Goal: Book appointment/travel/reservation

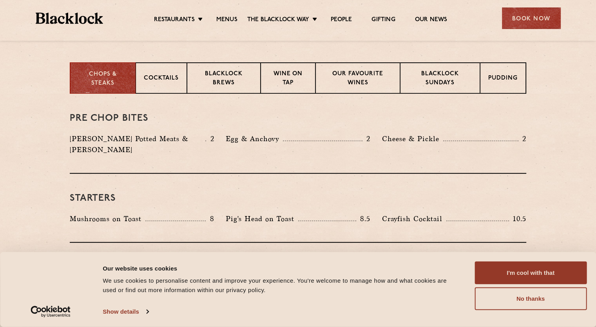
scroll to position [302, 0]
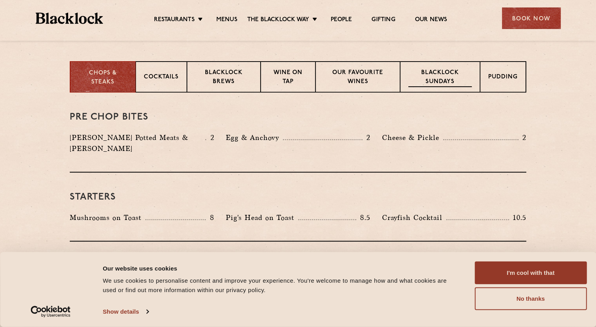
click at [434, 77] on p "Blacklock Sundays" at bounding box center [439, 78] width 63 height 18
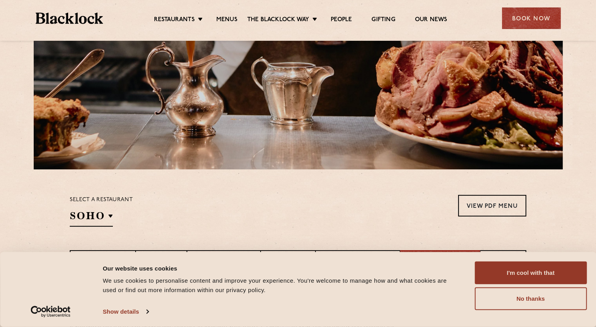
scroll to position [112, 0]
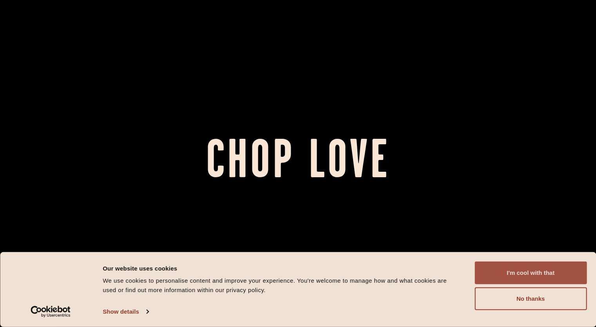
click at [539, 271] on button "I'm cool with that" at bounding box center [530, 272] width 112 height 23
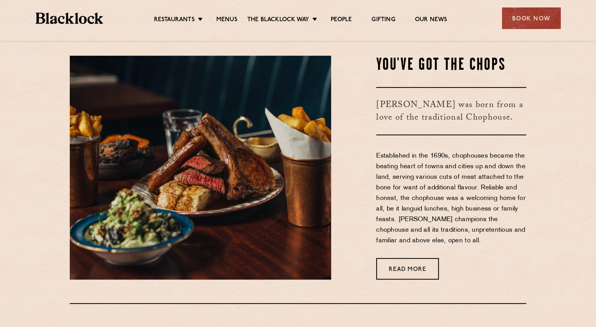
scroll to position [295, 0]
click at [531, 22] on div "Book Now" at bounding box center [531, 18] width 59 height 22
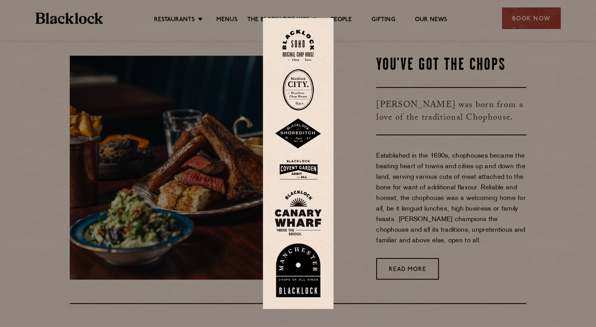
click at [296, 44] on img at bounding box center [297, 46] width 31 height 32
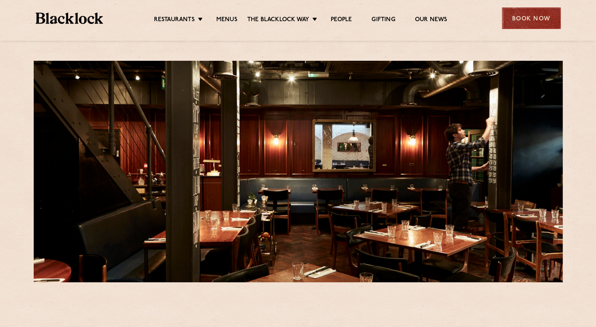
click at [522, 11] on div "Book Now" at bounding box center [531, 18] width 59 height 22
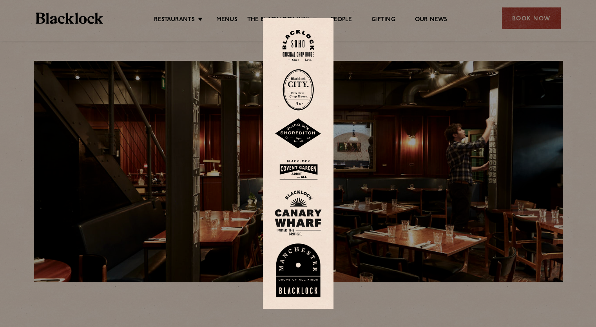
click at [309, 168] on img at bounding box center [298, 169] width 47 height 25
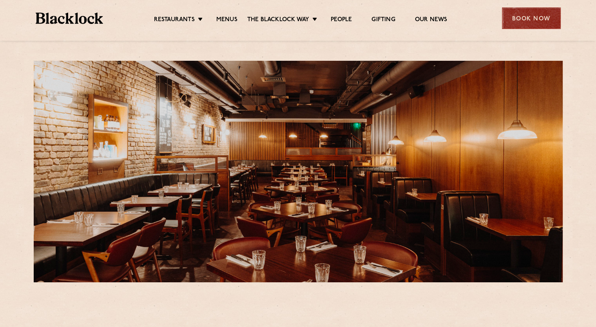
click at [535, 22] on div "Book Now" at bounding box center [531, 18] width 59 height 22
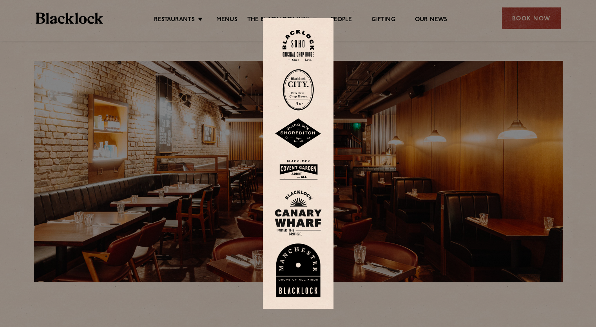
click at [305, 82] on img at bounding box center [297, 90] width 31 height 42
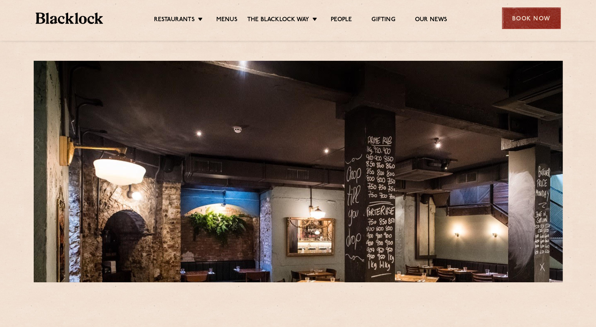
click at [520, 16] on div "Book Now" at bounding box center [531, 18] width 59 height 22
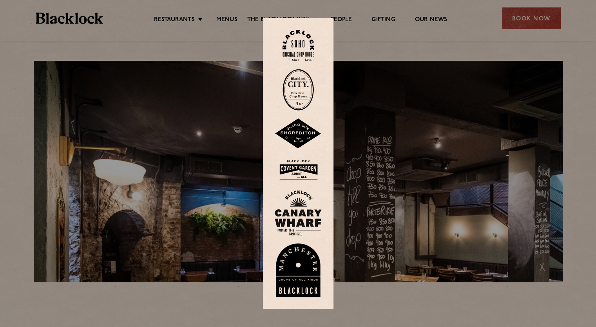
click at [292, 49] on img at bounding box center [297, 46] width 31 height 32
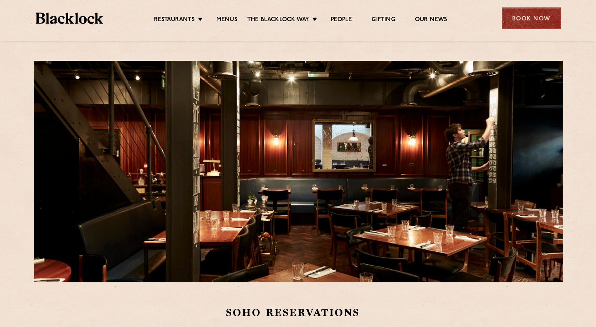
click at [531, 18] on div "Book Now" at bounding box center [531, 18] width 59 height 22
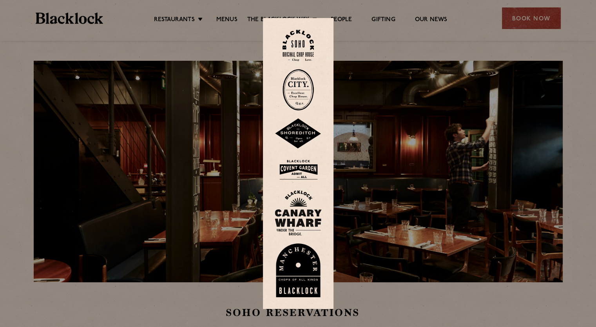
click at [306, 169] on img at bounding box center [298, 169] width 47 height 25
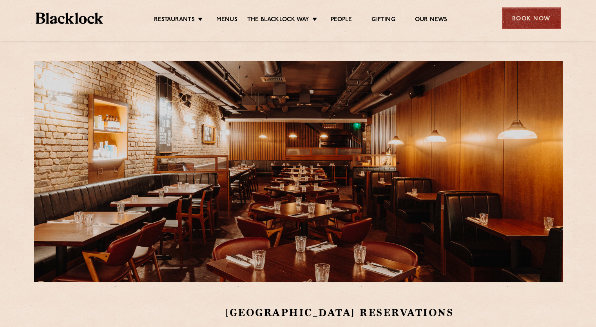
click at [547, 22] on div "Book Now" at bounding box center [531, 18] width 59 height 22
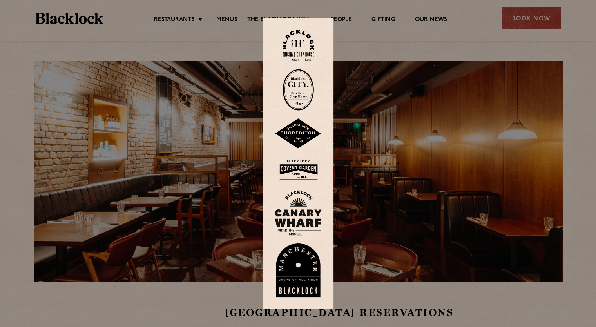
click at [306, 91] on img at bounding box center [297, 90] width 31 height 42
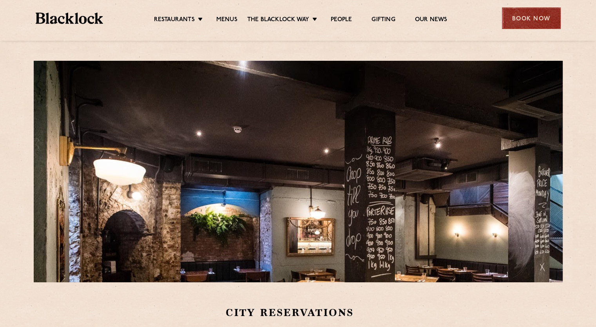
click at [526, 16] on div "Book Now" at bounding box center [531, 18] width 59 height 22
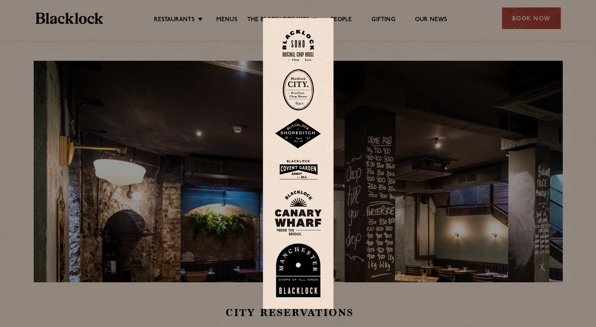
click at [307, 196] on img at bounding box center [298, 212] width 47 height 45
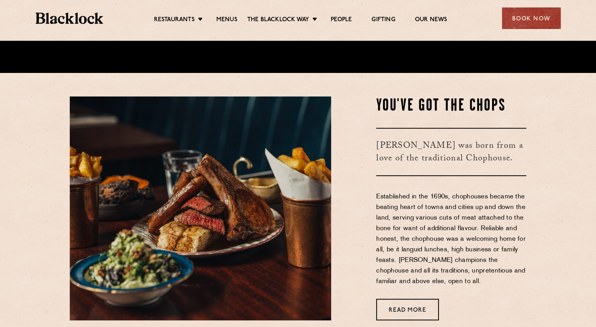
scroll to position [254, 0]
click at [520, 21] on div "Book Now" at bounding box center [531, 18] width 59 height 22
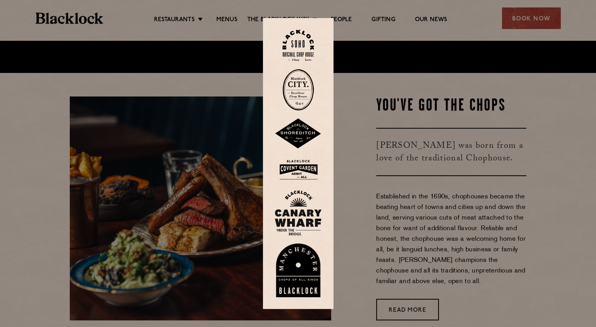
click at [298, 38] on img at bounding box center [297, 46] width 31 height 32
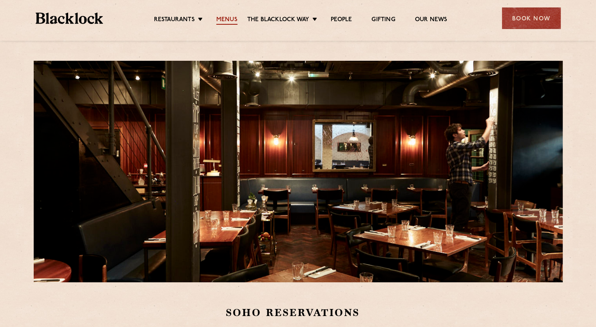
click at [224, 16] on link "Menus" at bounding box center [226, 20] width 21 height 9
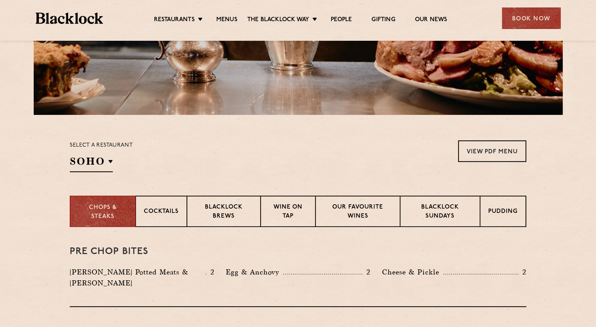
scroll to position [180, 0]
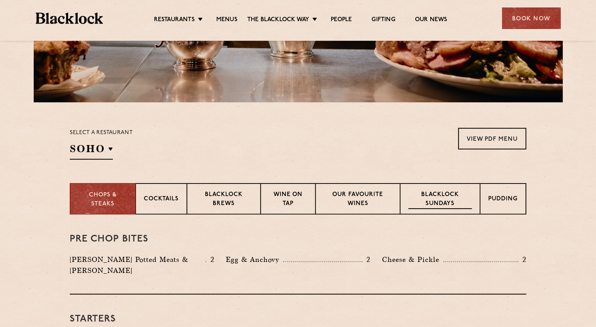
click at [407, 200] on div "Blacklock Sundays" at bounding box center [440, 198] width 80 height 31
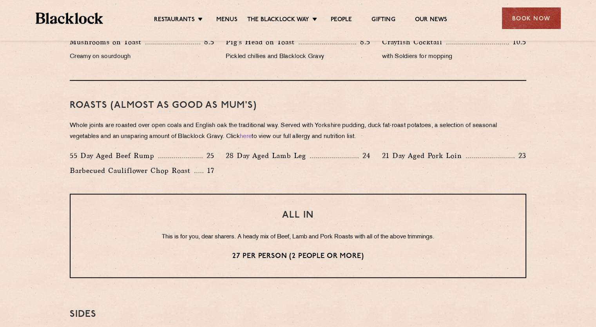
scroll to position [522, 0]
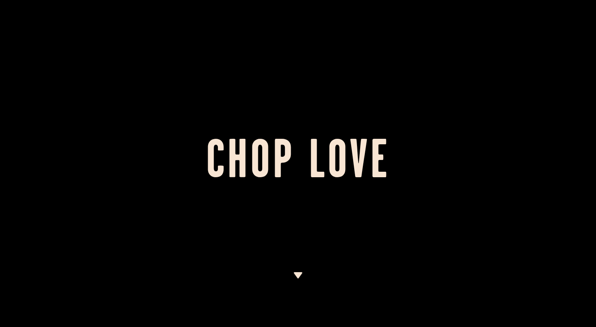
click at [299, 273] on img at bounding box center [298, 275] width 10 height 6
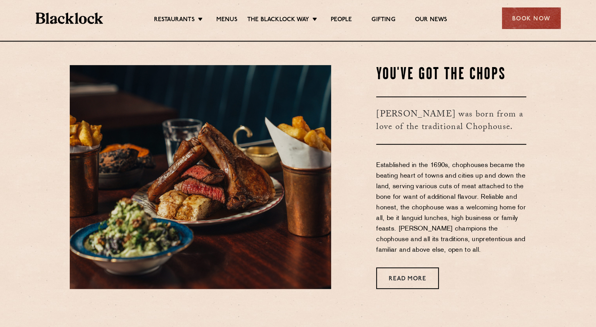
scroll to position [286, 0]
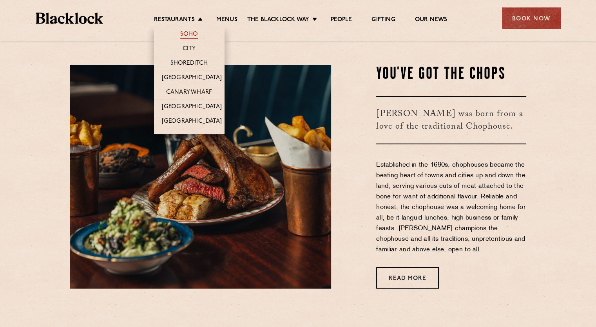
click at [186, 33] on link "Soho" at bounding box center [189, 35] width 18 height 9
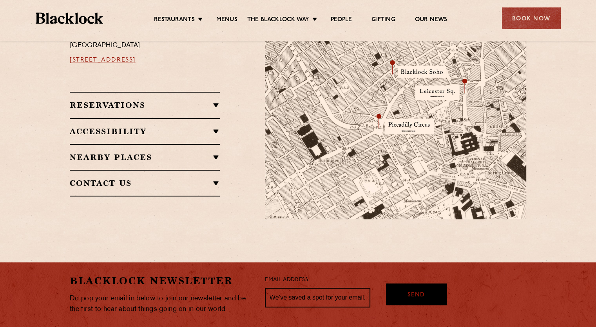
scroll to position [518, 0]
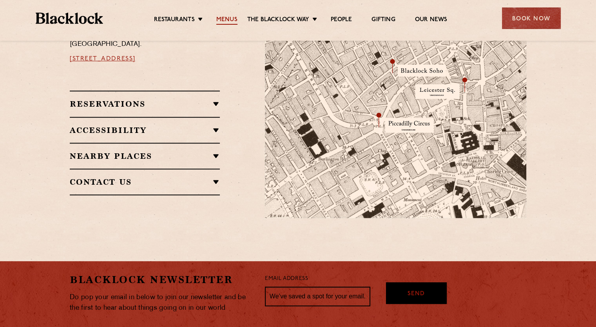
click at [223, 20] on link "Menus" at bounding box center [226, 20] width 21 height 9
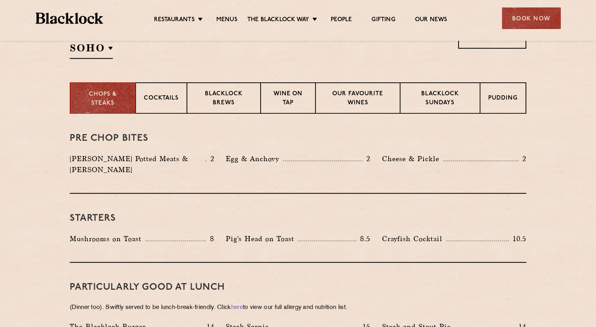
scroll to position [292, 0]
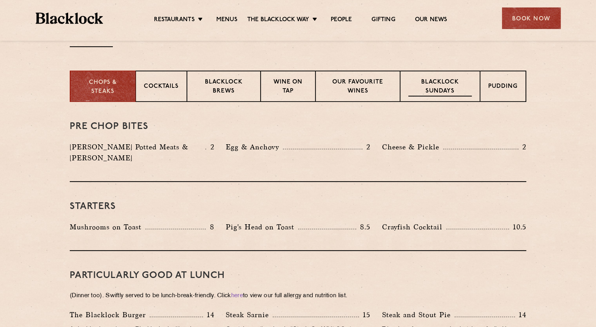
click at [442, 96] on p "Blacklock Sundays" at bounding box center [439, 87] width 63 height 18
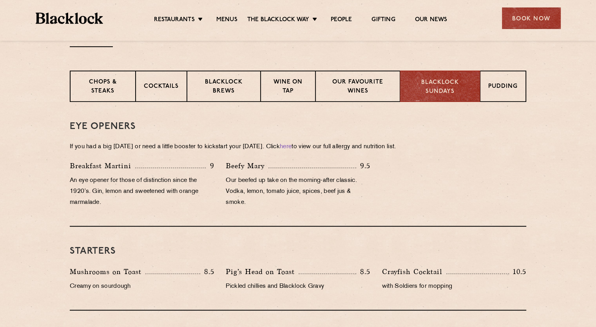
scroll to position [418, 0]
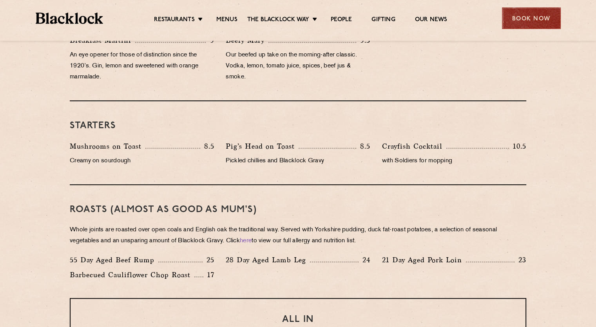
click at [536, 15] on div "Book Now" at bounding box center [531, 18] width 59 height 22
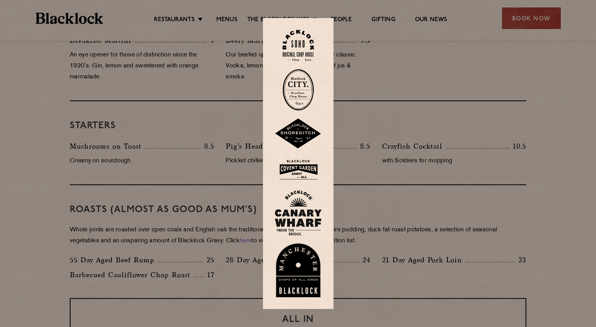
click at [306, 44] on img at bounding box center [297, 46] width 31 height 32
